Goal: Navigation & Orientation: Go to known website

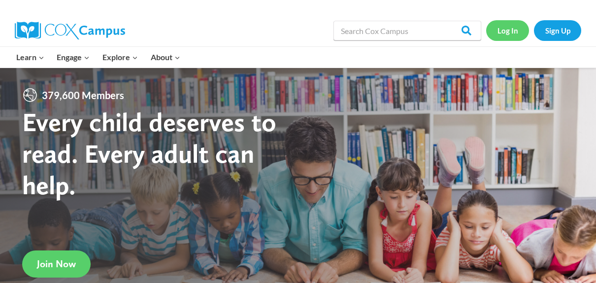
click at [507, 30] on link "Log In" at bounding box center [507, 30] width 43 height 20
click at [507, 29] on link "Log In" at bounding box center [507, 30] width 43 height 20
click at [511, 32] on link "Log In" at bounding box center [507, 30] width 43 height 20
click at [507, 37] on link "Log In" at bounding box center [507, 30] width 43 height 20
